Goal: Obtain resource: Download file/media

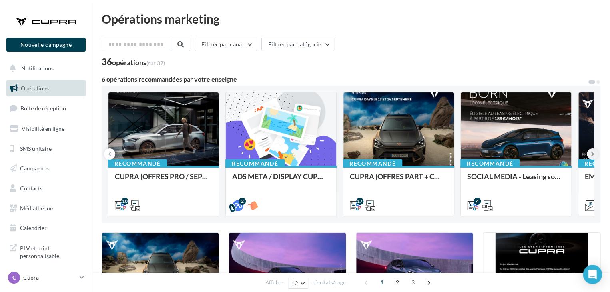
click at [590, 153] on icon at bounding box center [592, 154] width 4 height 8
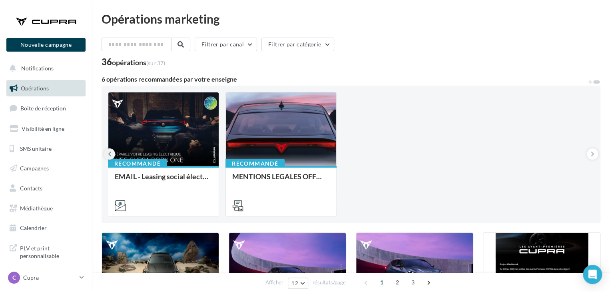
click at [111, 156] on button at bounding box center [109, 153] width 11 height 11
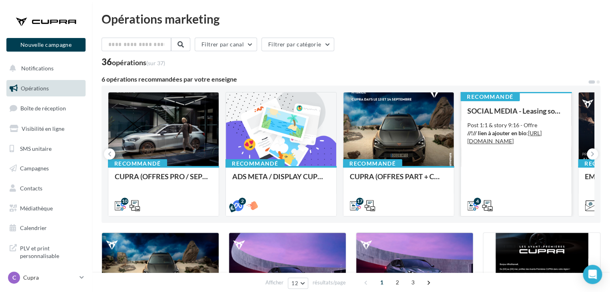
click at [534, 120] on div "SOCIAL MEDIA - Leasing social électrique - CUPRA Born Post 1:1 & story 9:16 - O…" at bounding box center [515, 158] width 97 height 102
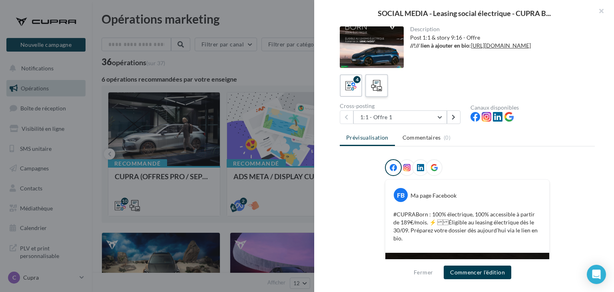
click at [382, 88] on div at bounding box center [376, 85] width 15 height 15
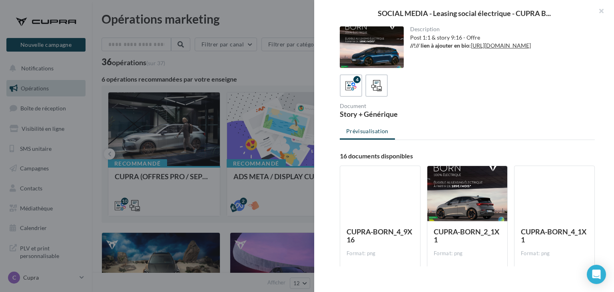
scroll to position [40, 0]
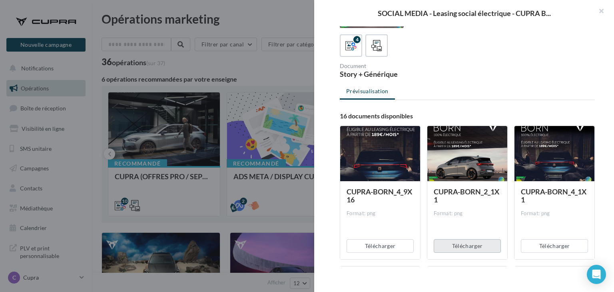
click at [478, 245] on button "Télécharger" at bounding box center [466, 246] width 67 height 14
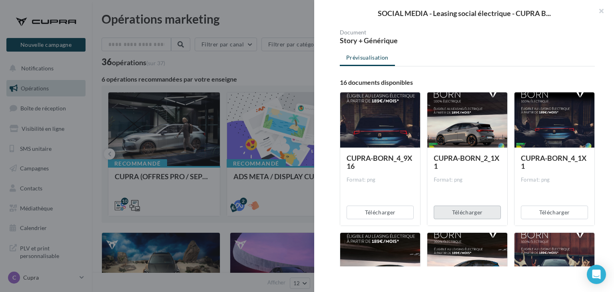
scroll to position [120, 0]
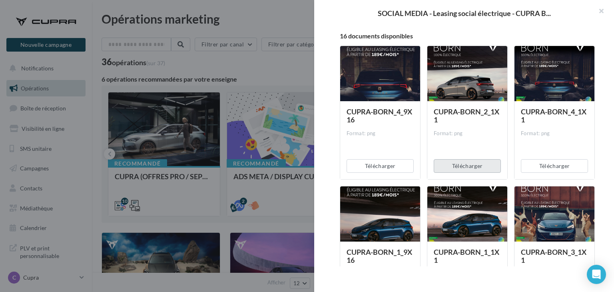
click at [468, 163] on button "Télécharger" at bounding box center [466, 166] width 67 height 14
click at [342, 26] on div "SOCIAL MEDIA - Leasing social électrique - CUPRA B..." at bounding box center [464, 13] width 300 height 26
